Goal: Information Seeking & Learning: Check status

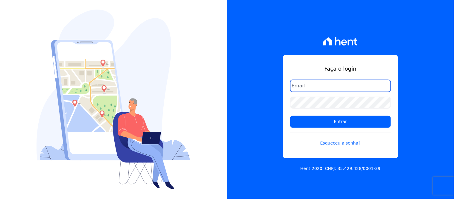
type input "[EMAIL_ADDRESS][DOMAIN_NAME]"
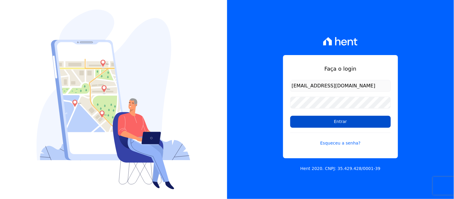
click at [330, 123] on input "Entrar" at bounding box center [341, 122] width 101 height 12
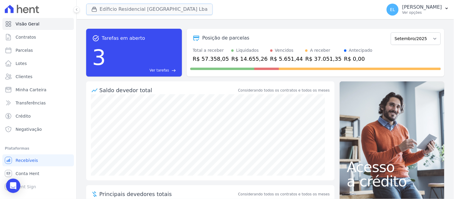
click at [113, 9] on button "Edíficio Residencial [GEOGRAPHIC_DATA] Lba" at bounding box center [149, 9] width 127 height 11
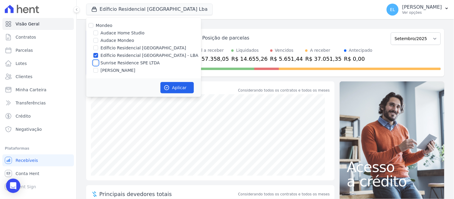
click at [95, 61] on input "Sunrise Residence SPE LTDA" at bounding box center [95, 63] width 5 height 5
checkbox input "true"
click at [95, 56] on input "Edíficio Residencial [GEOGRAPHIC_DATA] - LBA" at bounding box center [95, 55] width 5 height 5
checkbox input "false"
click at [170, 88] on button "Aplicar" at bounding box center [178, 87] width 34 height 11
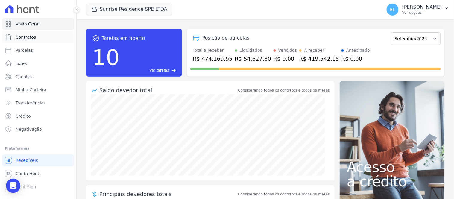
click at [21, 39] on span "Contratos" at bounding box center [26, 37] width 20 height 6
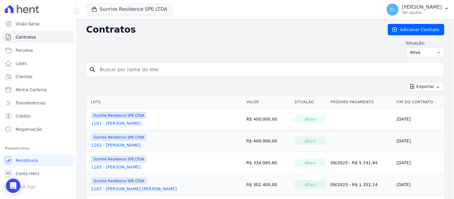
click at [109, 69] on input "search" at bounding box center [269, 70] width 346 height 12
type input "711"
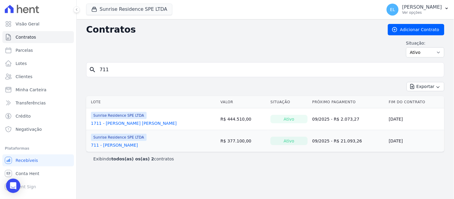
click at [138, 147] on link "711 - [PERSON_NAME]" at bounding box center [114, 145] width 47 height 6
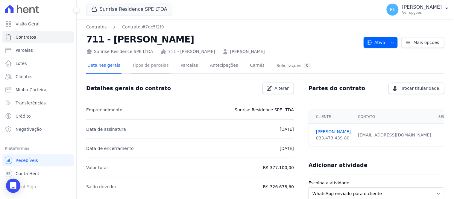
click at [149, 64] on link "Tipos de parcelas" at bounding box center [150, 66] width 39 height 16
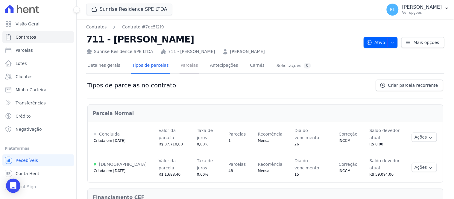
click at [186, 64] on link "Parcelas" at bounding box center [190, 66] width 20 height 16
